Goal: Task Accomplishment & Management: Manage account settings

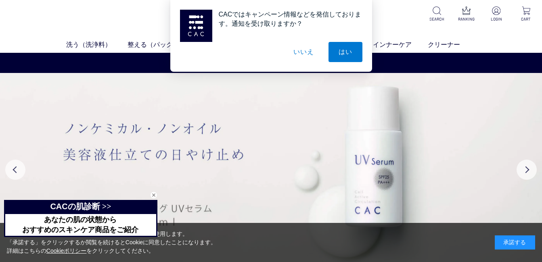
click at [497, 13] on div "CACではキャンペーン情報などを発信しております。通知を受け取りますか？ はい いいえ" at bounding box center [271, 36] width 542 height 72
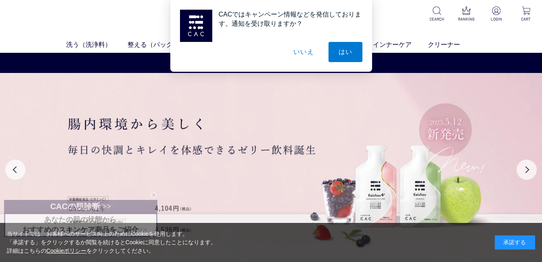
click at [496, 12] on div "CACではキャンペーン情報などを発信しております。通知を受け取りますか？ はい いいえ" at bounding box center [271, 36] width 542 height 72
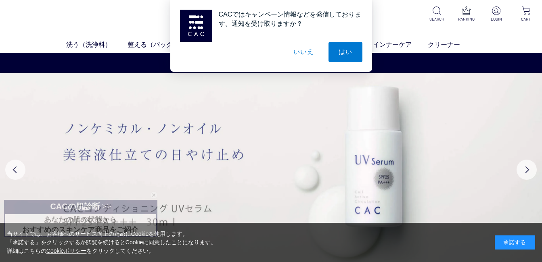
click at [302, 53] on button "いいえ" at bounding box center [303, 52] width 40 height 20
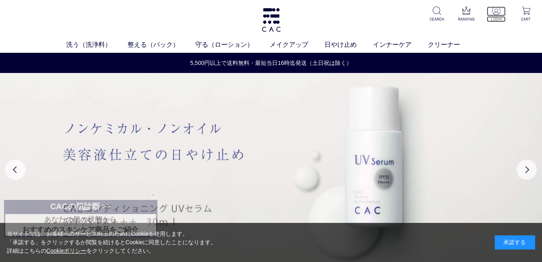
click at [495, 13] on img at bounding box center [496, 10] width 8 height 8
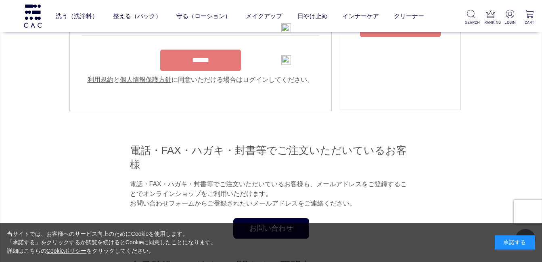
scroll to position [161, 0]
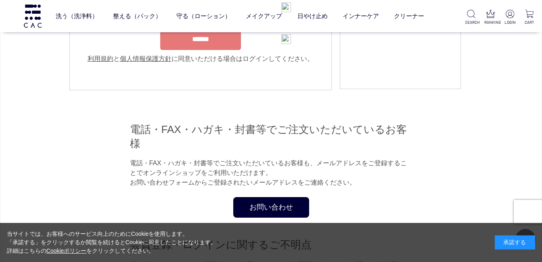
type input "**********"
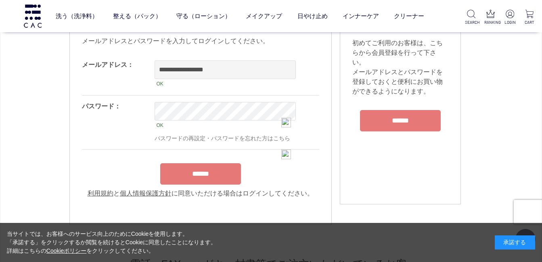
scroll to position [81, 0]
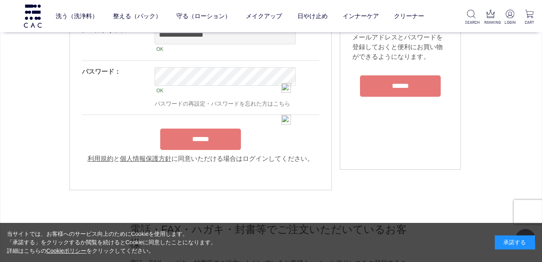
click at [198, 147] on input "******" at bounding box center [200, 139] width 81 height 21
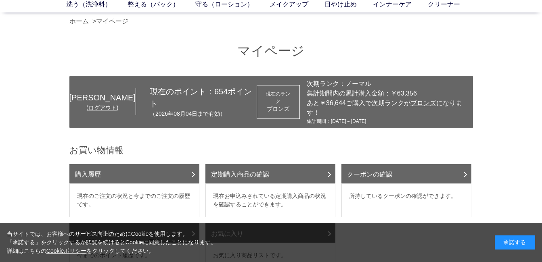
scroll to position [81, 0]
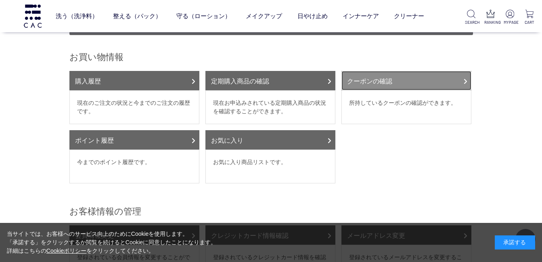
click at [374, 72] on link "クーポンの確認" at bounding box center [406, 80] width 130 height 19
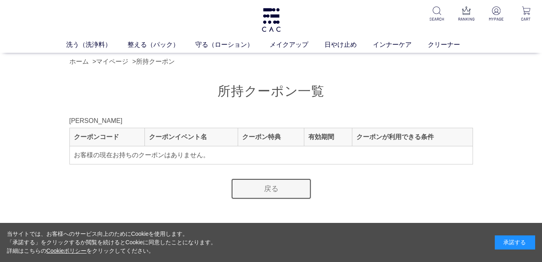
click at [270, 190] on link "戻る" at bounding box center [271, 188] width 81 height 21
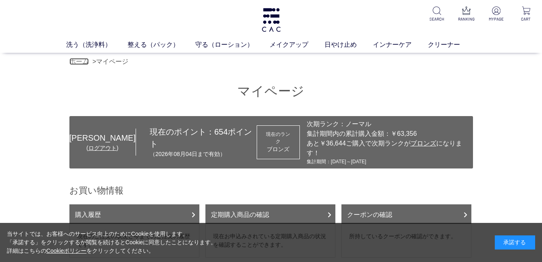
click at [83, 62] on link "ホーム" at bounding box center [78, 61] width 19 height 7
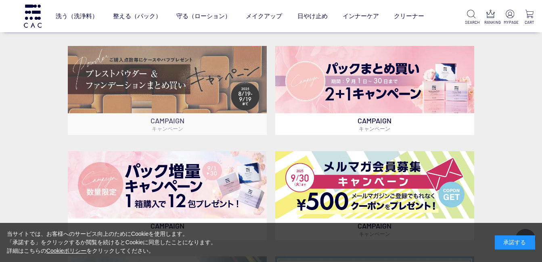
scroll to position [242, 0]
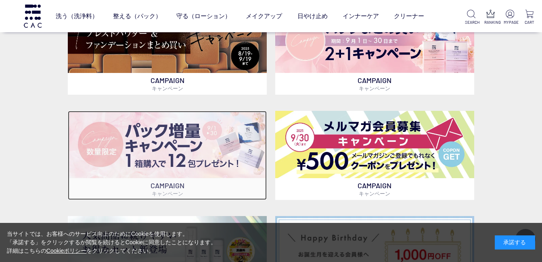
click at [173, 144] on img at bounding box center [167, 144] width 199 height 67
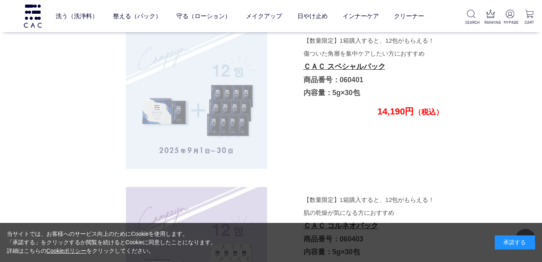
scroll to position [2225, 0]
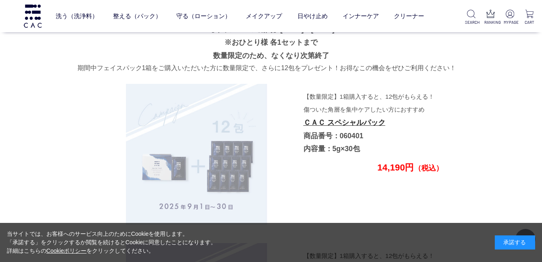
click at [210, 127] on img at bounding box center [196, 154] width 141 height 141
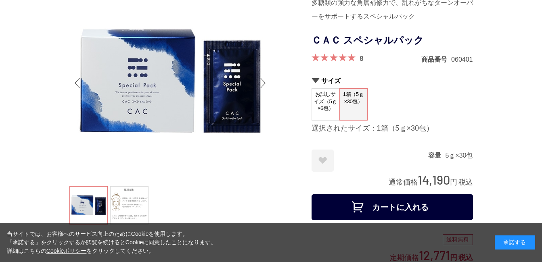
scroll to position [121, 0]
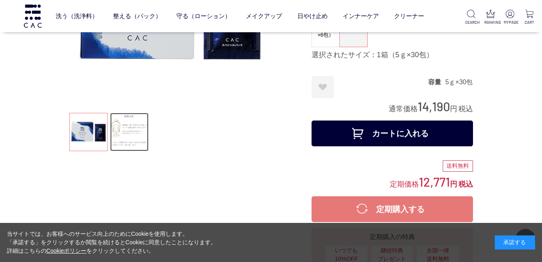
click at [123, 131] on link at bounding box center [129, 132] width 38 height 38
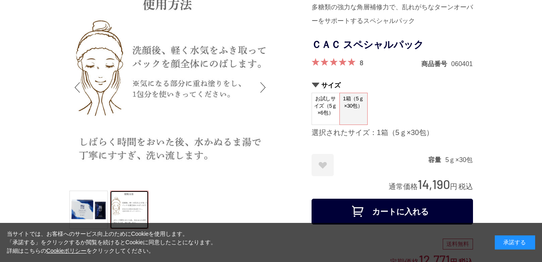
scroll to position [35, 0]
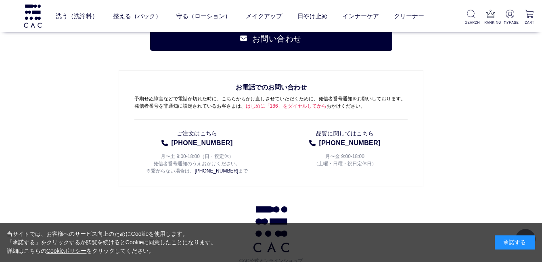
scroll to position [4111, 0]
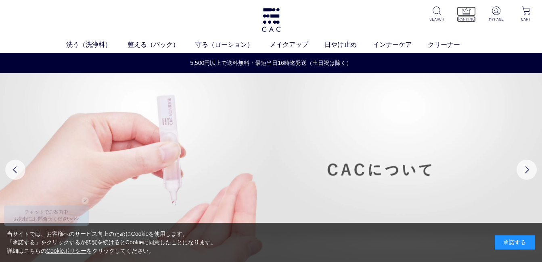
click at [466, 13] on img at bounding box center [466, 10] width 8 height 8
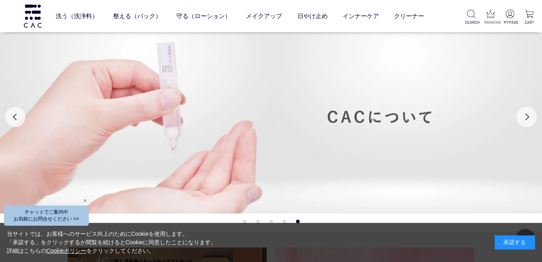
scroll to position [865, 0]
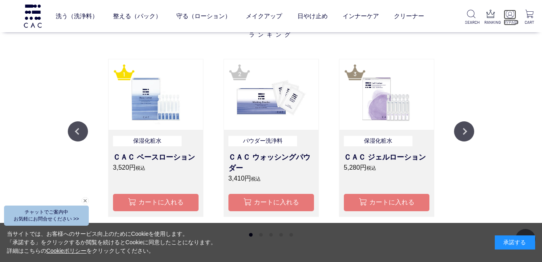
click at [509, 16] on img at bounding box center [509, 14] width 8 height 8
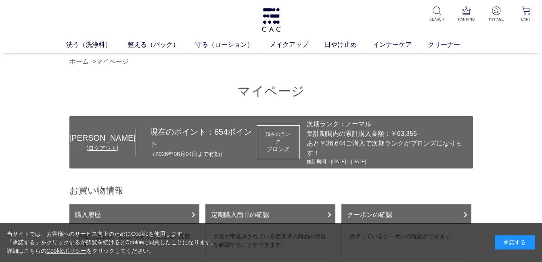
click at [415, 145] on span "ブロンズ" at bounding box center [423, 143] width 26 height 7
click at [99, 145] on link "ログアウト" at bounding box center [102, 148] width 28 height 6
